Goal: Answer question/provide support: Share knowledge or assist other users

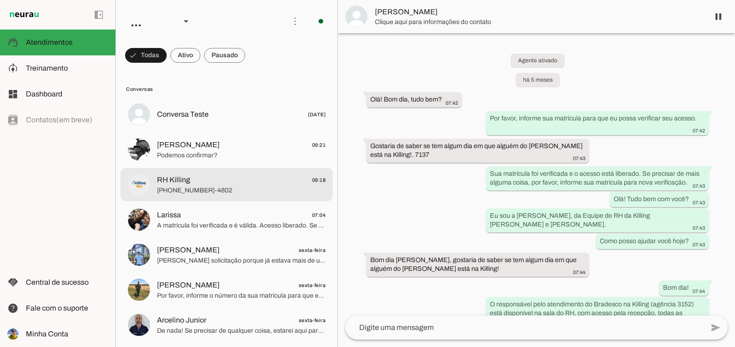
scroll to position [2663, 0]
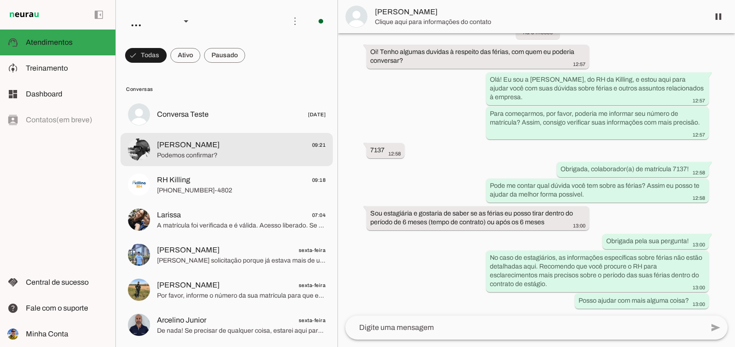
click at [190, 151] on span "Podemos confirmar?" at bounding box center [241, 155] width 169 height 9
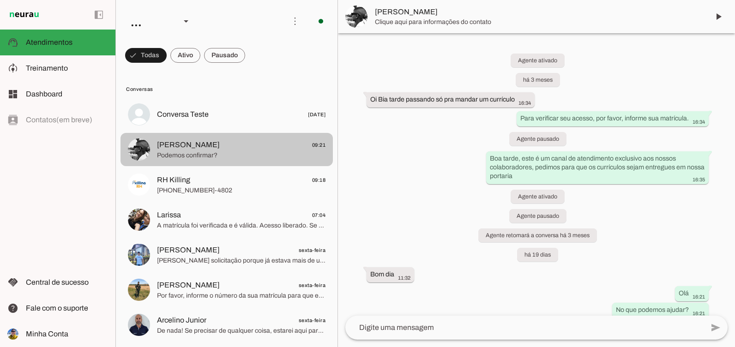
scroll to position [288, 0]
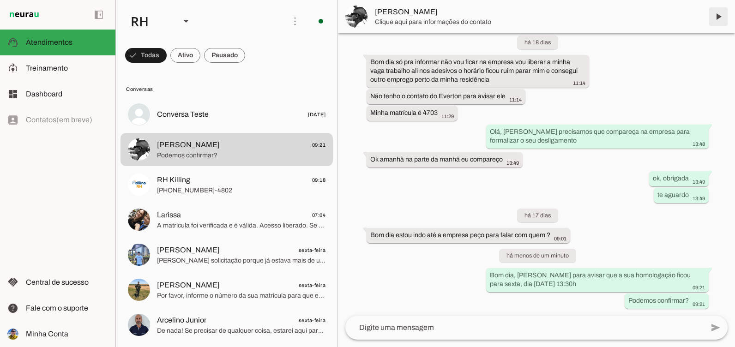
click at [718, 19] on span at bounding box center [718, 17] width 22 height 22
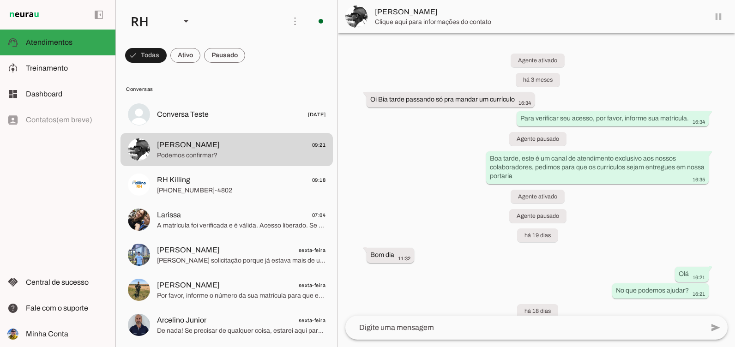
click at [718, 19] on md-item "[PERSON_NAME]" at bounding box center [536, 16] width 397 height 33
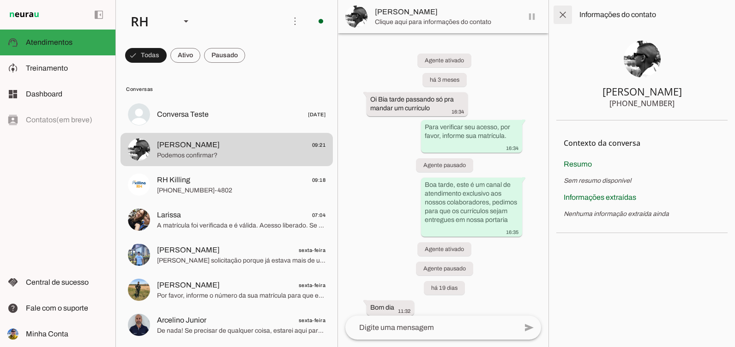
click at [569, 11] on span at bounding box center [563, 15] width 22 height 22
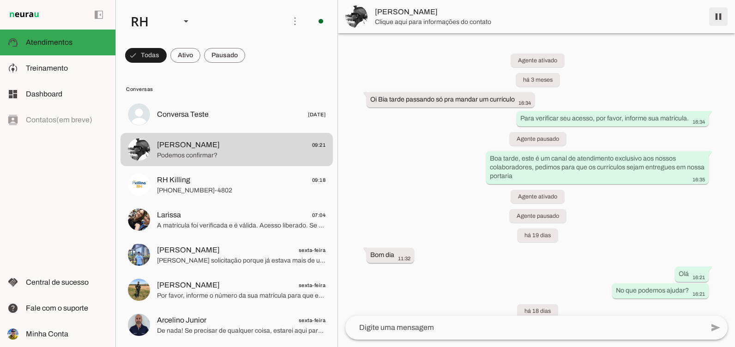
click at [719, 17] on span at bounding box center [718, 17] width 22 height 22
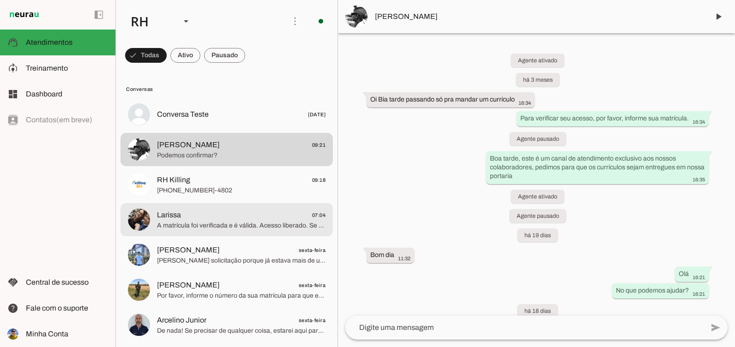
click at [213, 208] on md-item "Larissa 07:04 A matrícula foi verificada e é válida. Acesso liberado. Se precis…" at bounding box center [227, 219] width 212 height 33
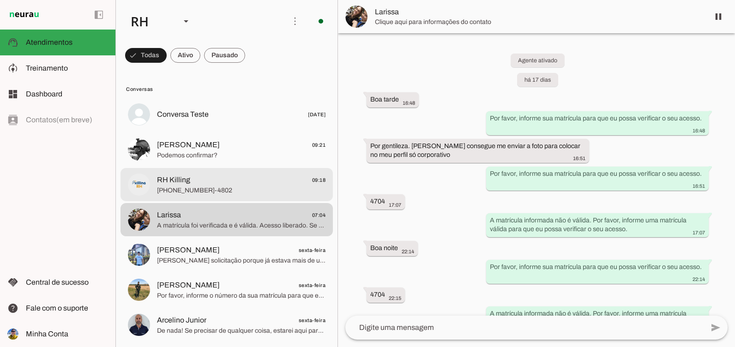
scroll to position [776, 0]
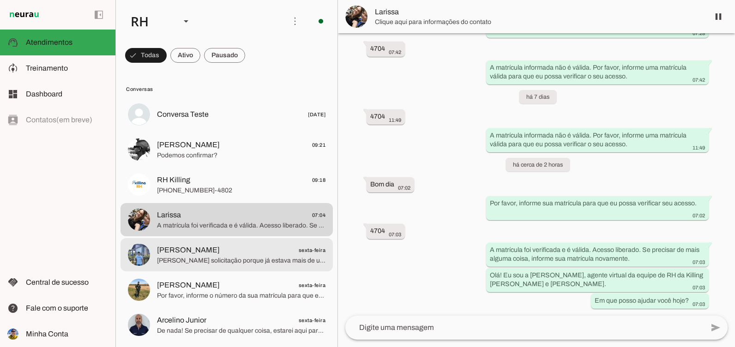
click at [216, 265] on span "[PERSON_NAME] solicitação porque já estava mais de uma semana sem ajustar, pens…" at bounding box center [241, 260] width 169 height 9
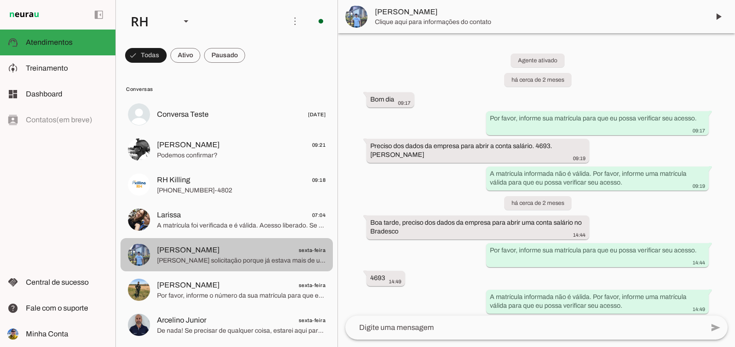
scroll to position [2444, 0]
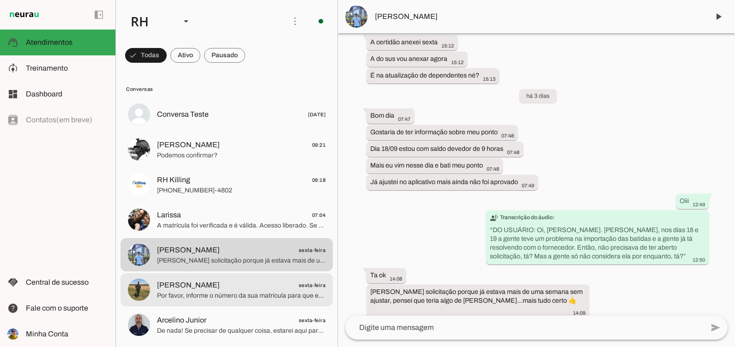
click at [206, 300] on span "Por favor, informe o número da sua matrícula para que eu possa verificar se ela…" at bounding box center [241, 295] width 169 height 9
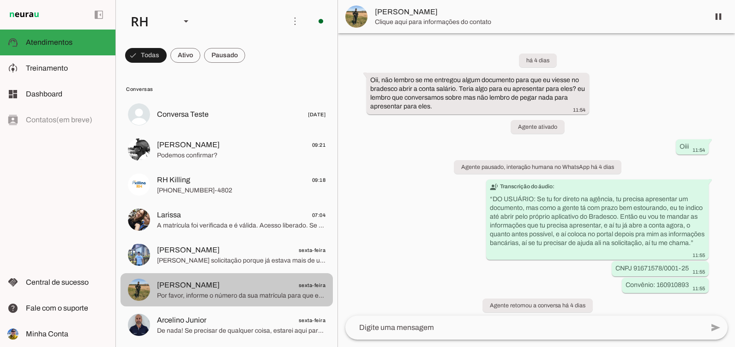
scroll to position [543, 0]
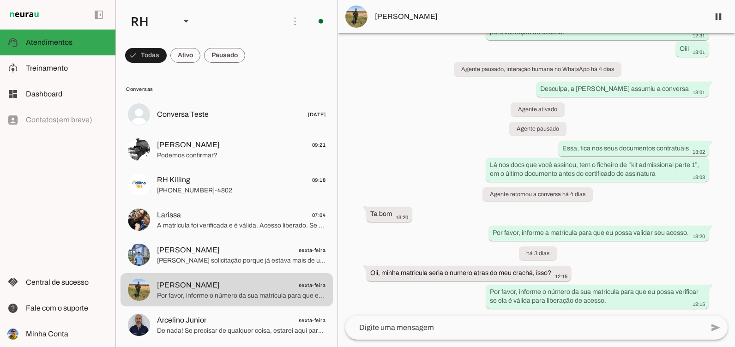
click at [359, 12] on img at bounding box center [356, 17] width 22 height 22
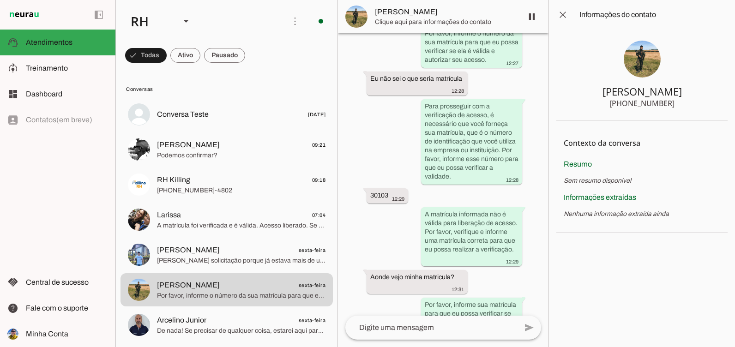
scroll to position [992, 0]
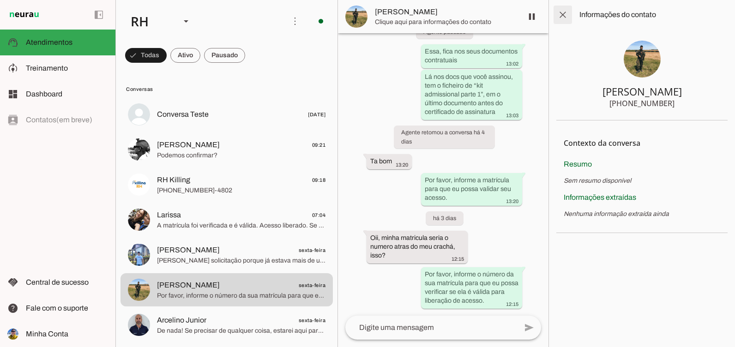
click at [564, 17] on span at bounding box center [563, 15] width 22 height 22
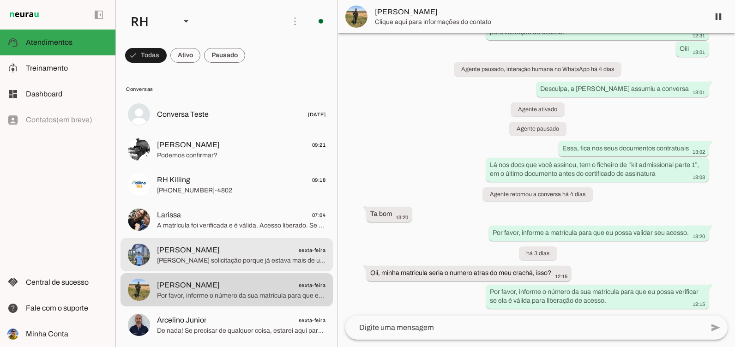
click at [257, 255] on span "[PERSON_NAME] sexta-feira" at bounding box center [241, 251] width 169 height 12
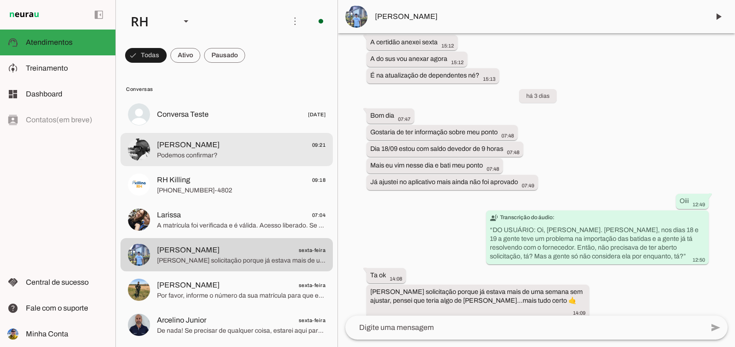
click at [194, 140] on span "[PERSON_NAME] 09:21" at bounding box center [241, 145] width 169 height 12
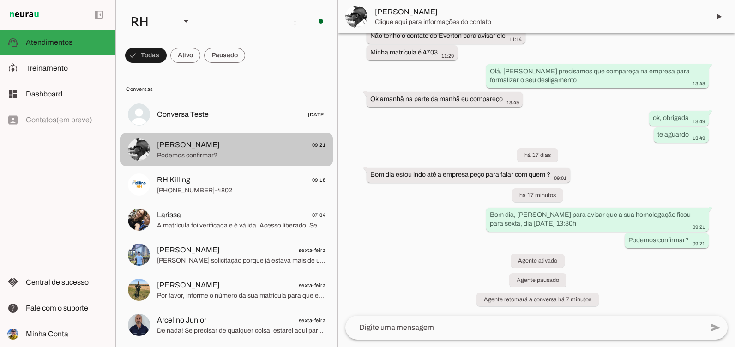
scroll to position [329, 0]
